Goal: Task Accomplishment & Management: Manage account settings

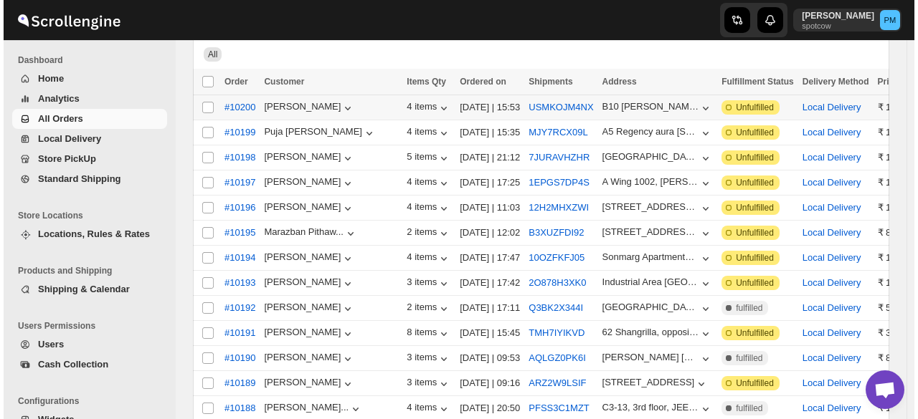
scroll to position [143, 0]
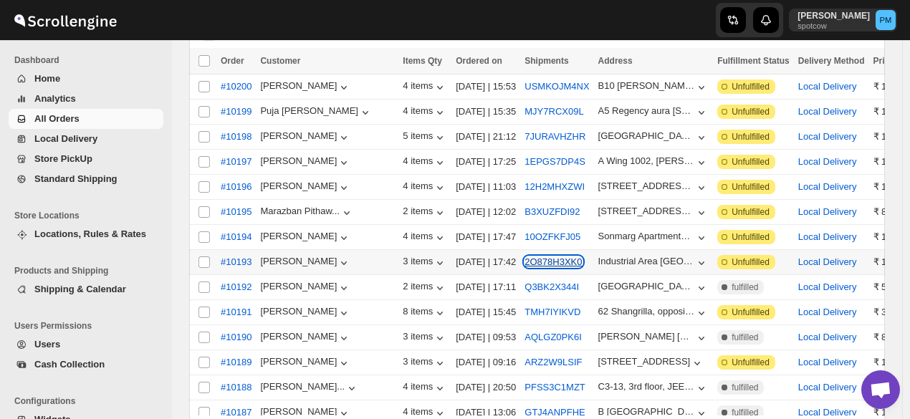
click at [525, 259] on button "2O878H3XK0" at bounding box center [553, 262] width 57 height 11
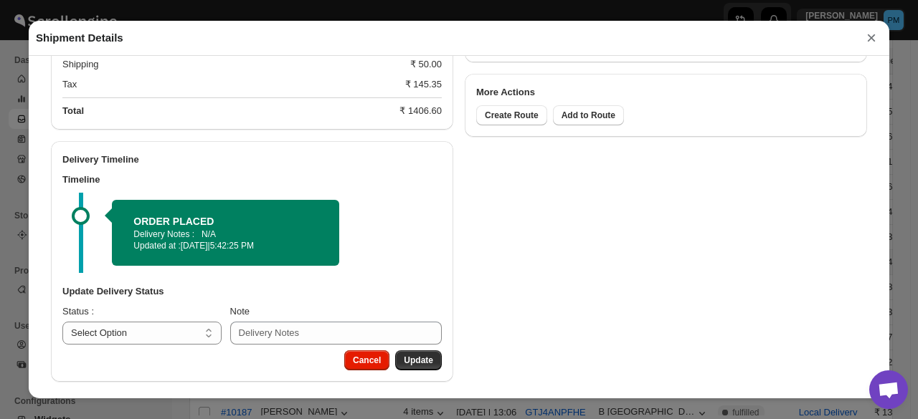
scroll to position [747, 0]
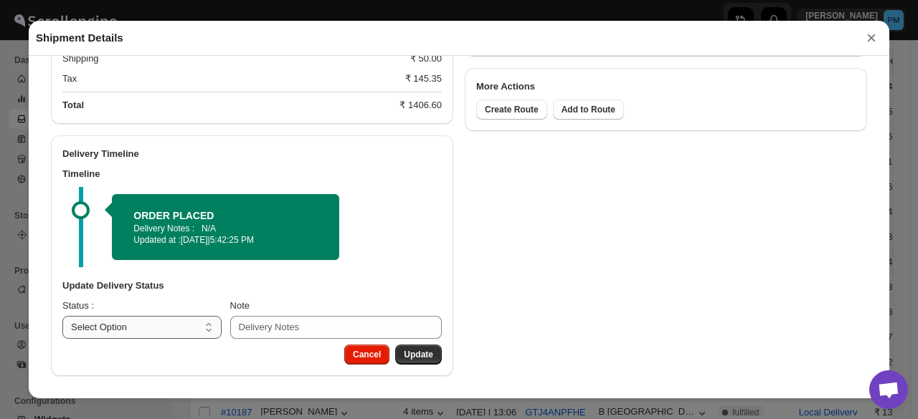
click at [170, 329] on select "Select Option PICKED UP OUT FOR DELIVERY RESCHEDULE DELIVERED CANCELLED" at bounding box center [141, 327] width 159 height 23
select select "PICKED_UP"
click at [62, 316] on select "Select Option PICKED UP OUT FOR DELIVERY RESCHEDULE DELIVERED CANCELLED" at bounding box center [141, 327] width 159 height 23
click at [414, 359] on span "Pick Products" at bounding box center [404, 354] width 57 height 11
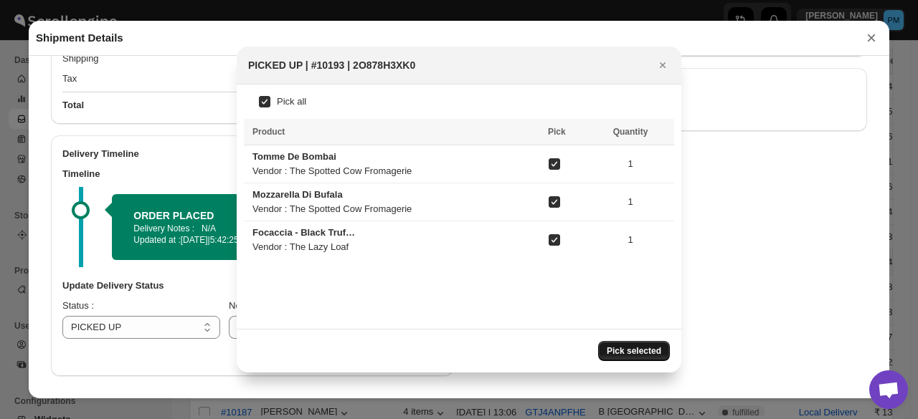
click at [642, 355] on span "Pick selected" at bounding box center [633, 350] width 54 height 11
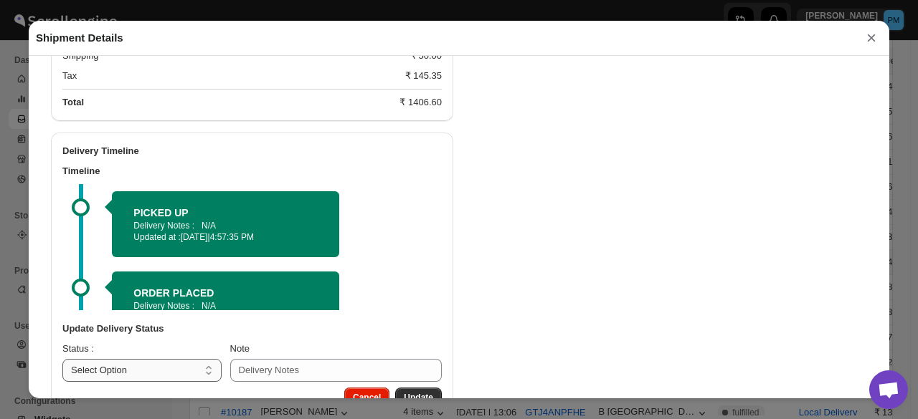
click at [173, 370] on select "Select Option PICKED UP OUT FOR DELIVERY RESCHEDULE DELIVERED CANCELLED" at bounding box center [141, 370] width 159 height 23
select select "OUT_FOR_DELIVERY"
click at [62, 361] on select "Select Option PICKED UP OUT FOR DELIVERY RESCHEDULE DELIVERED CANCELLED" at bounding box center [141, 370] width 159 height 23
click at [410, 396] on span "Update" at bounding box center [418, 397] width 29 height 11
select select
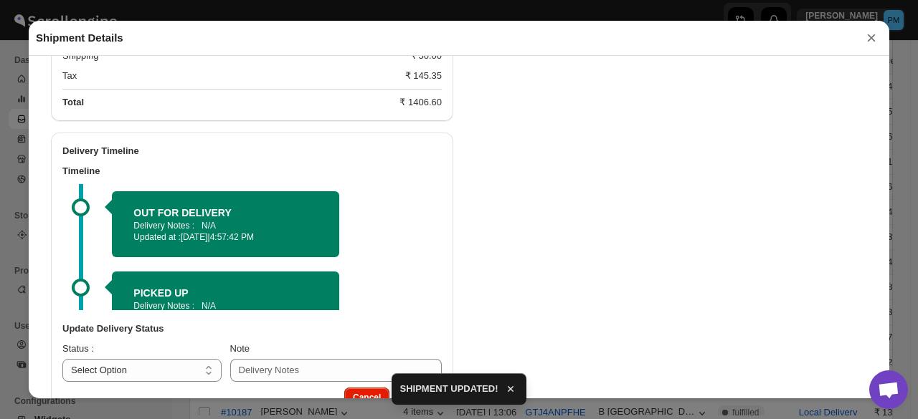
click at [868, 44] on button "×" at bounding box center [871, 38] width 22 height 20
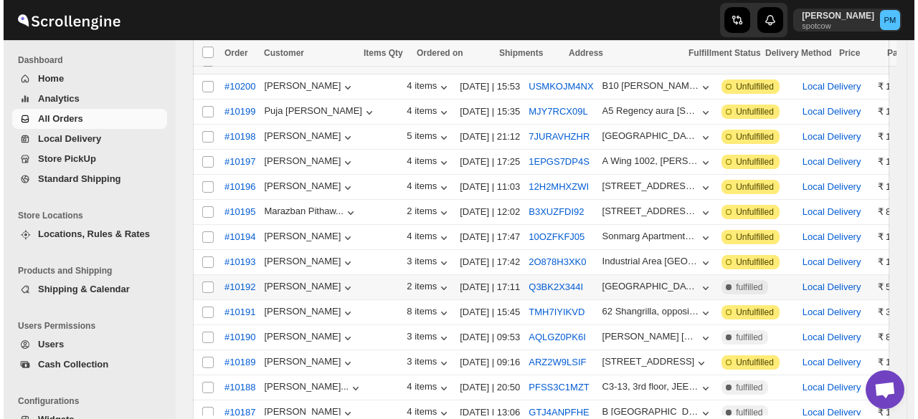
scroll to position [215, 0]
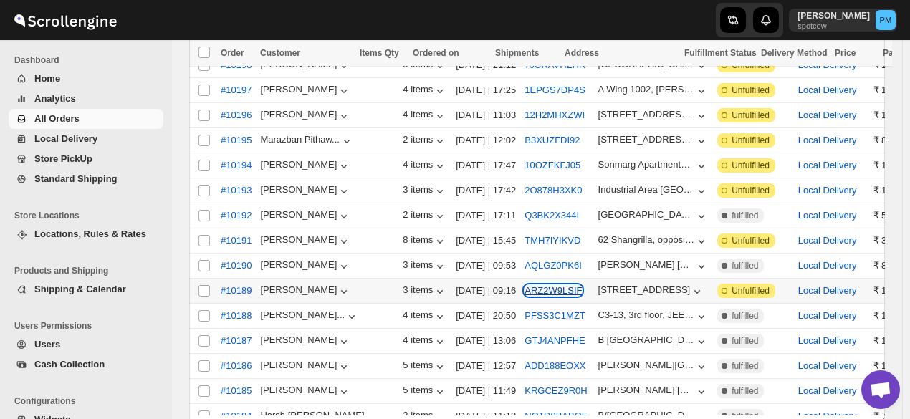
click at [525, 285] on button "ARZ2W9LSIF" at bounding box center [553, 290] width 57 height 11
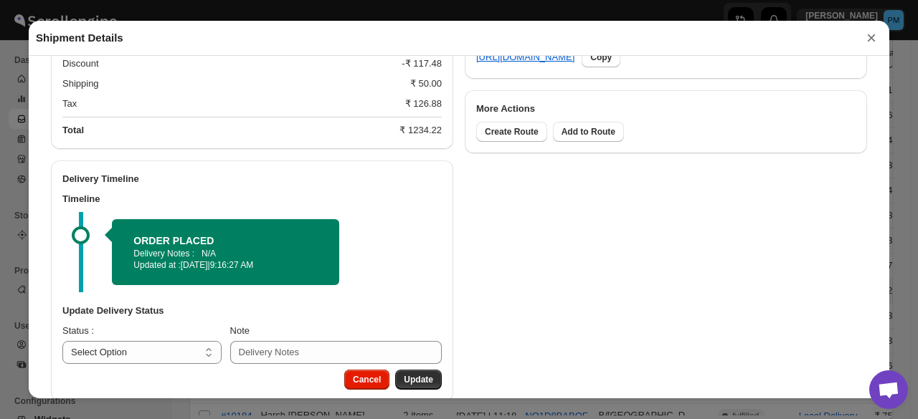
scroll to position [750, 0]
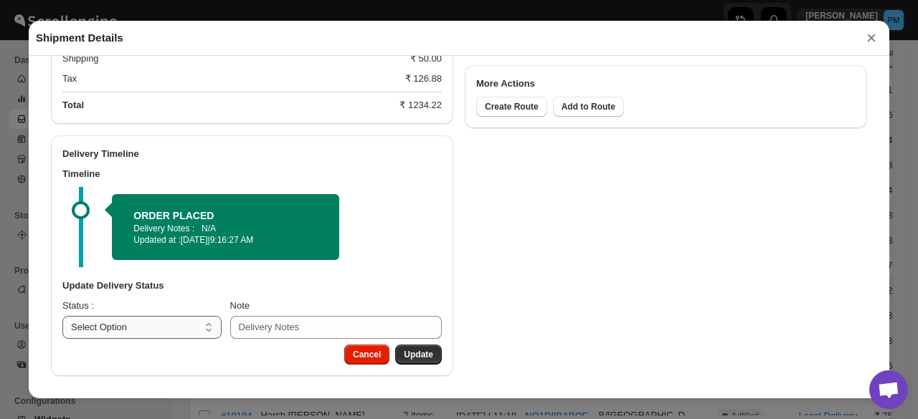
click at [172, 324] on select "Select Option PICKED UP OUT FOR DELIVERY RESCHEDULE DELIVERED CANCELLED" at bounding box center [141, 327] width 159 height 23
select select "PICKED_UP"
click at [62, 316] on select "Select Option PICKED UP OUT FOR DELIVERY RESCHEDULE DELIVERED CANCELLED" at bounding box center [141, 327] width 159 height 23
click at [407, 345] on button "Pick Products" at bounding box center [404, 355] width 75 height 20
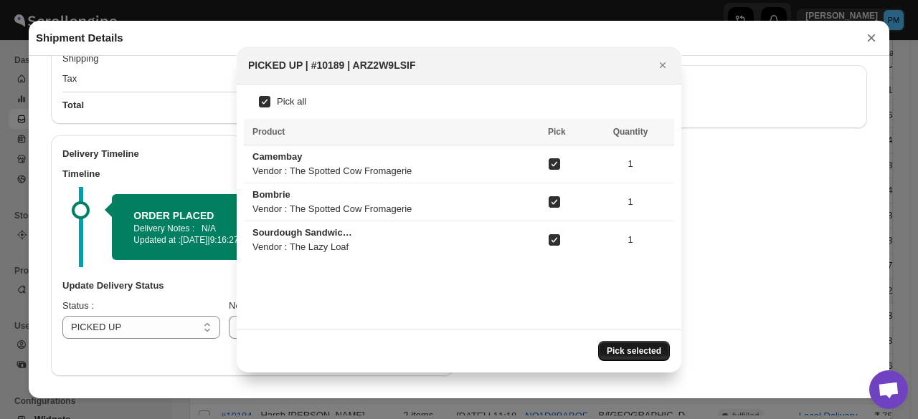
click at [635, 348] on span "Pick selected" at bounding box center [633, 350] width 54 height 11
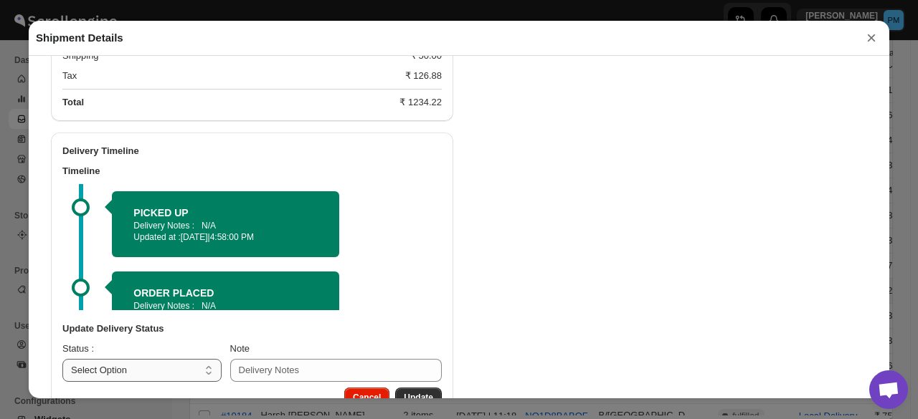
click at [148, 329] on h3 "Update Delivery Status" at bounding box center [251, 329] width 379 height 14
click at [155, 376] on select "Select Option PICKED UP OUT FOR DELIVERY RESCHEDULE DELIVERED CANCELLED" at bounding box center [141, 370] width 159 height 23
select select "OUT_FOR_DELIVERY"
click at [62, 361] on select "Select Option PICKED UP OUT FOR DELIVERY RESCHEDULE DELIVERED CANCELLED" at bounding box center [141, 370] width 159 height 23
click at [410, 391] on button "Update" at bounding box center [418, 398] width 47 height 20
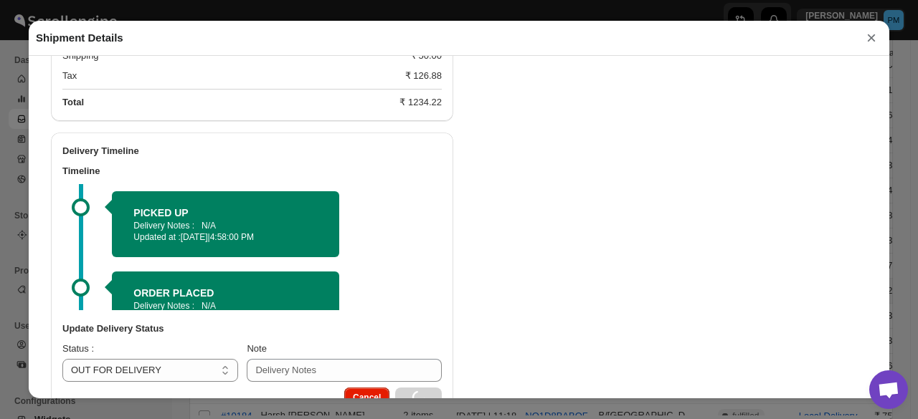
select select
drag, startPoint x: 867, startPoint y: 27, endPoint x: 869, endPoint y: 37, distance: 9.7
click at [868, 29] on div "Shipment Details ×" at bounding box center [459, 38] width 860 height 35
click at [869, 38] on button "×" at bounding box center [871, 38] width 22 height 20
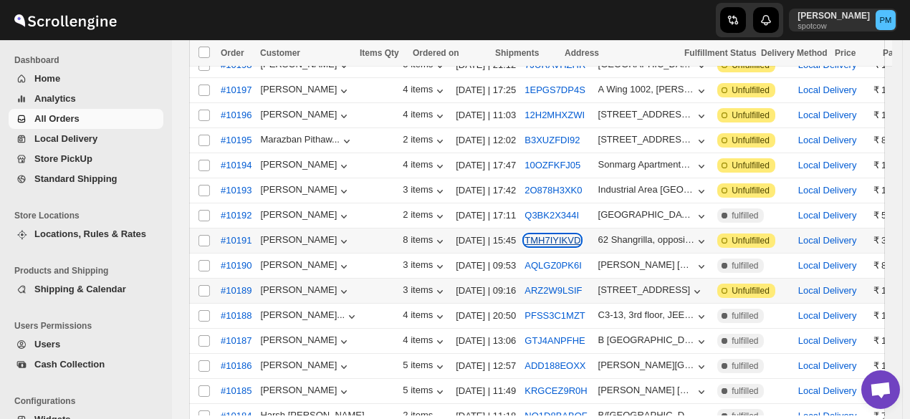
click at [536, 235] on button "TMH7IYIKVD" at bounding box center [553, 240] width 56 height 11
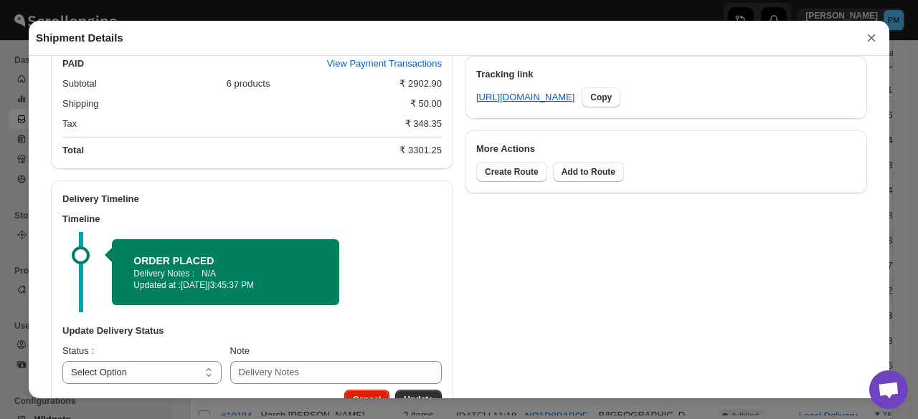
scroll to position [730, 0]
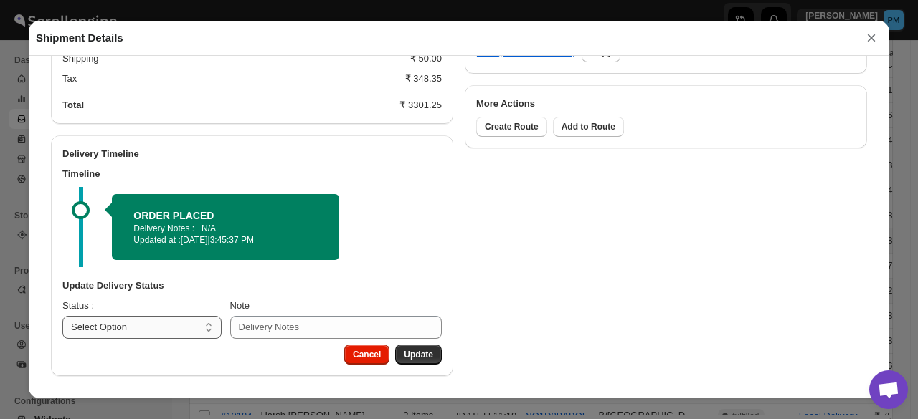
click at [173, 324] on select "Select Option PICKED UP OUT FOR DELIVERY RESCHEDULE DELIVERED CANCELLED" at bounding box center [141, 327] width 159 height 23
select select "PICKED_UP"
click at [62, 316] on select "Select Option PICKED UP OUT FOR DELIVERY RESCHEDULE DELIVERED CANCELLED" at bounding box center [141, 327] width 159 height 23
click at [417, 348] on button "Pick Products" at bounding box center [404, 355] width 75 height 20
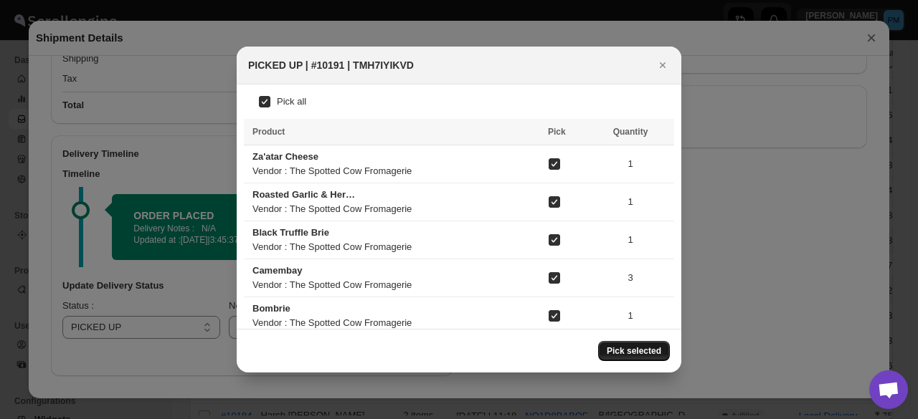
click at [637, 350] on span "Pick selected" at bounding box center [633, 350] width 54 height 11
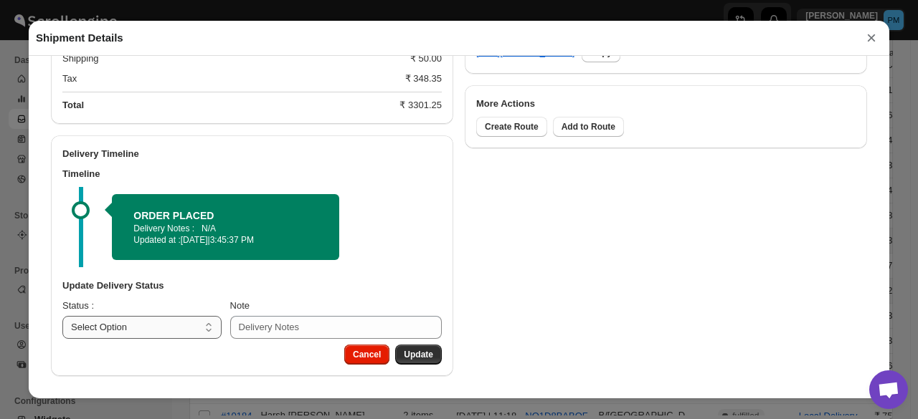
scroll to position [684, 0]
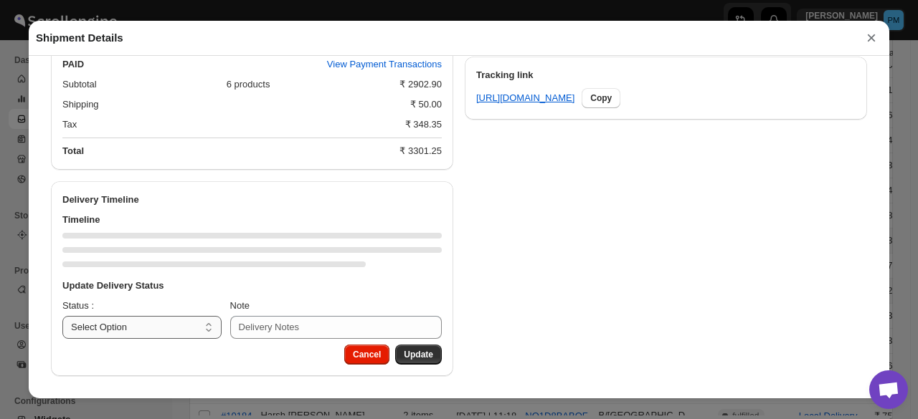
click at [181, 333] on select "Select Option PICKED UP OUT FOR DELIVERY RESCHEDULE DELIVERED CANCELLED" at bounding box center [141, 327] width 159 height 23
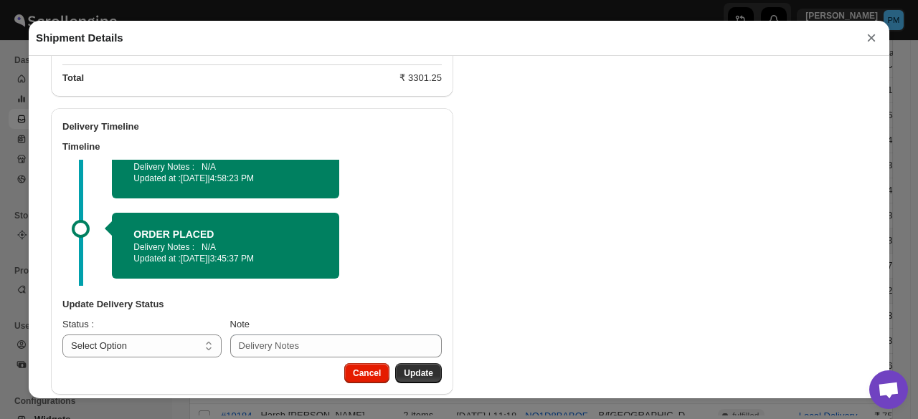
scroll to position [775, 0]
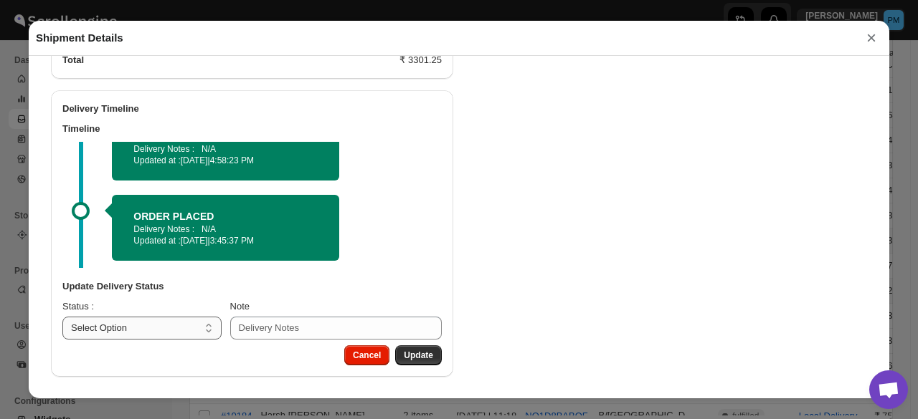
click at [161, 325] on select "Select Option PICKED UP OUT FOR DELIVERY RESCHEDULE DELIVERED CANCELLED" at bounding box center [141, 328] width 159 height 23
click at [165, 331] on select "Select Option PICKED UP OUT FOR DELIVERY RESCHEDULE DELIVERED CANCELLED" at bounding box center [141, 328] width 159 height 23
select select "OUT_FOR_DELIVERY"
click at [62, 317] on select "Select Option PICKED UP OUT FOR DELIVERY RESCHEDULE DELIVERED CANCELLED" at bounding box center [141, 328] width 159 height 23
click at [424, 351] on span "Update" at bounding box center [418, 355] width 29 height 11
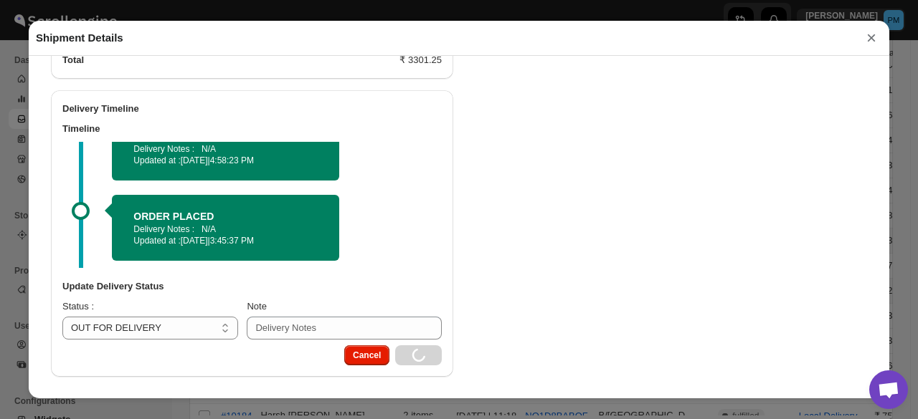
select select
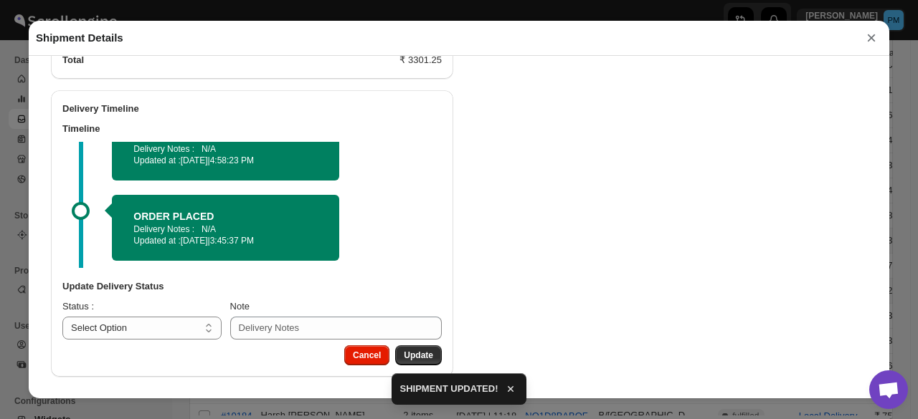
click at [875, 44] on button "×" at bounding box center [871, 38] width 22 height 20
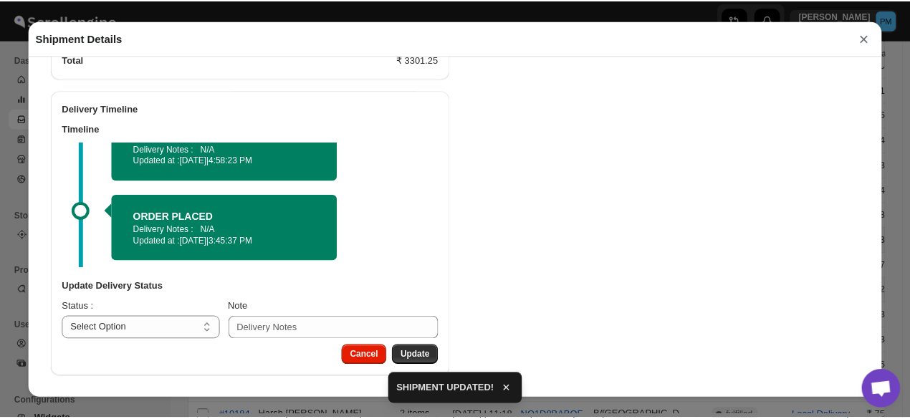
scroll to position [0, 0]
